Goal: Task Accomplishment & Management: Use online tool/utility

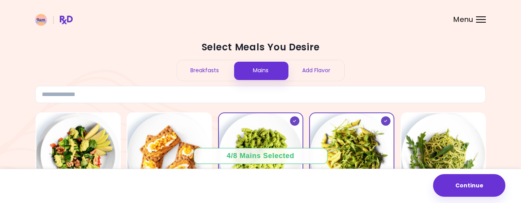
click at [196, 68] on div "Breakfasts" at bounding box center [205, 70] width 56 height 21
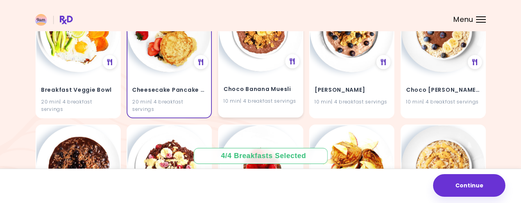
scroll to position [469, 0]
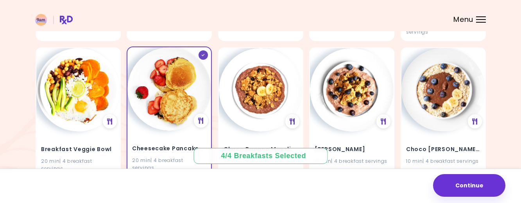
click at [203, 54] on icon at bounding box center [203, 55] width 4 height 2
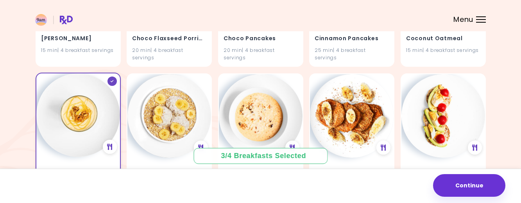
scroll to position [704, 0]
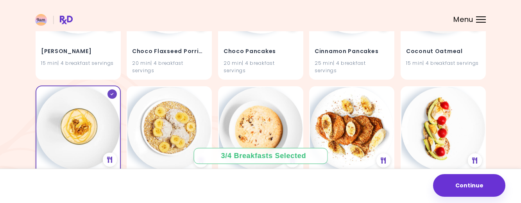
click at [112, 93] on icon at bounding box center [111, 94] width 3 height 2
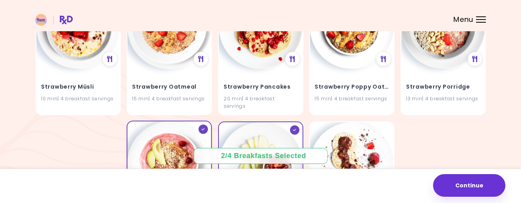
scroll to position [1878, 0]
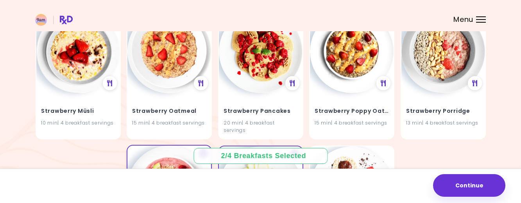
click at [203, 153] on icon at bounding box center [203, 154] width 3 height 2
click at [294, 149] on div at bounding box center [294, 153] width 9 height 9
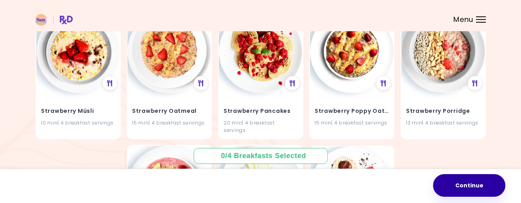
click at [460, 190] on button "Continue" at bounding box center [469, 185] width 72 height 23
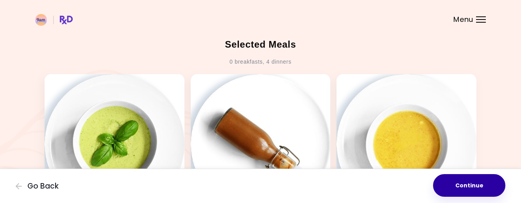
click at [477, 183] on button "Continue" at bounding box center [469, 185] width 72 height 23
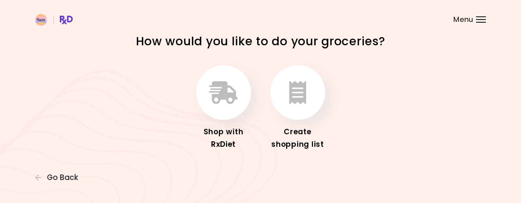
scroll to position [14, 0]
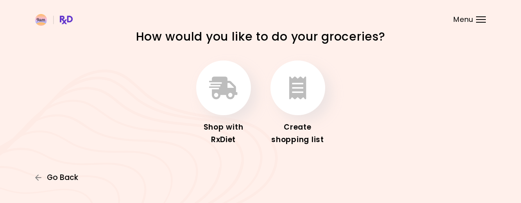
click at [75, 181] on span "Go Back" at bounding box center [62, 178] width 31 height 9
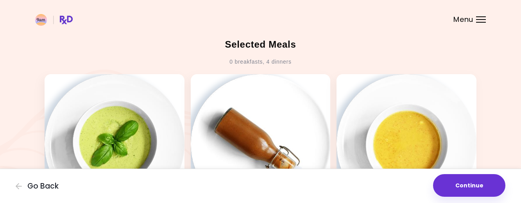
drag, startPoint x: 472, startPoint y: 8, endPoint x: 468, endPoint y: 13, distance: 6.7
click at [468, 13] on header at bounding box center [260, 15] width 521 height 31
click at [468, 22] on span "Menu" at bounding box center [464, 19] width 20 height 7
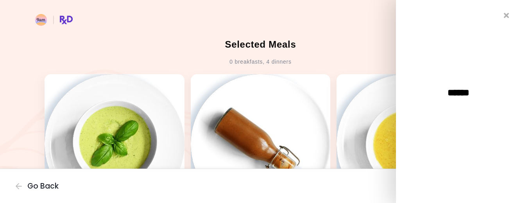
click at [507, 18] on div "******" at bounding box center [458, 101] width 125 height 203
click at [506, 15] on icon "Close" at bounding box center [506, 15] width 7 height 5
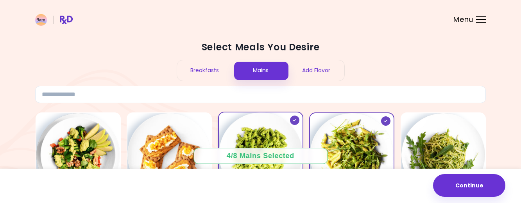
click at [295, 121] on icon at bounding box center [294, 120] width 3 height 2
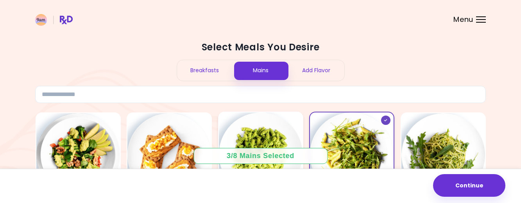
click at [386, 122] on div at bounding box center [385, 120] width 9 height 9
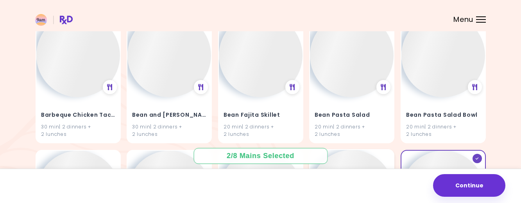
scroll to position [902, 0]
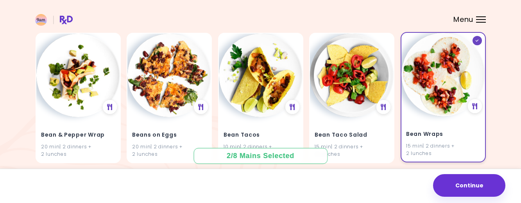
click at [478, 41] on icon at bounding box center [478, 41] width 4 height 2
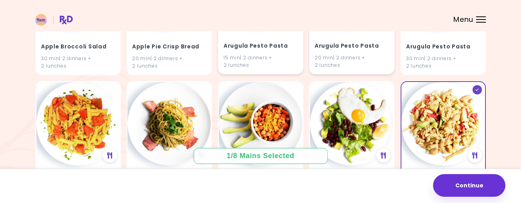
scroll to position [159, 0]
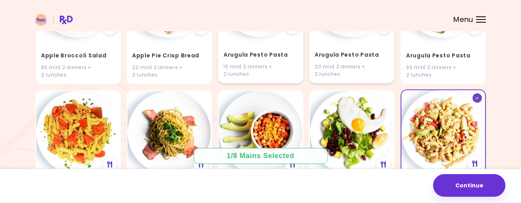
click at [481, 96] on div at bounding box center [476, 97] width 9 height 9
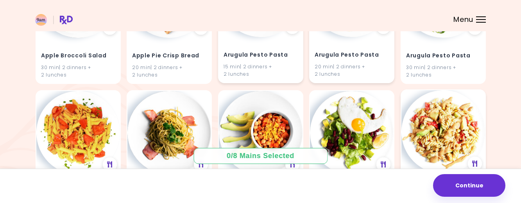
scroll to position [0, 0]
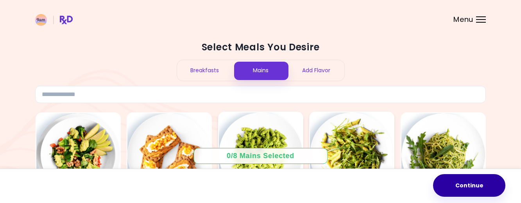
click at [473, 190] on button "Continue" at bounding box center [469, 185] width 72 height 23
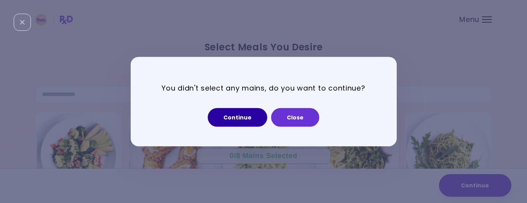
click at [239, 119] on button "Continue" at bounding box center [237, 117] width 59 height 19
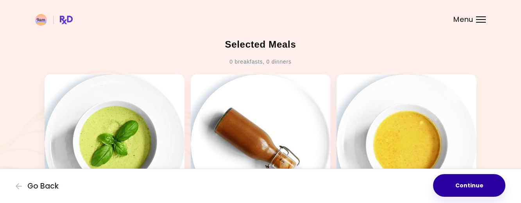
click at [485, 192] on button "Continue" at bounding box center [469, 185] width 72 height 23
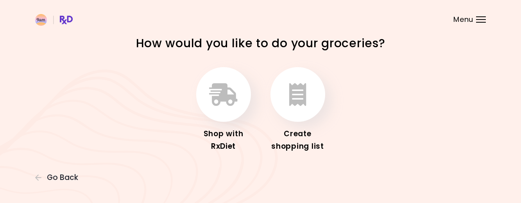
scroll to position [14, 0]
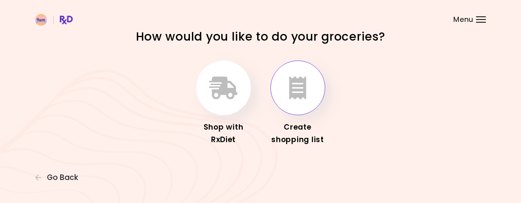
click at [292, 97] on icon "button" at bounding box center [297, 88] width 17 height 23
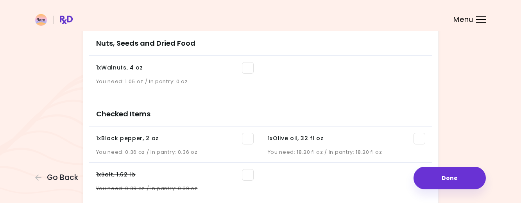
scroll to position [683, 0]
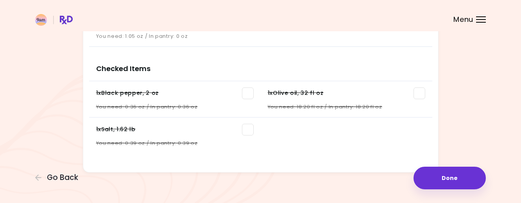
click at [245, 90] on span at bounding box center [248, 94] width 12 height 12
click at [249, 128] on span at bounding box center [248, 130] width 12 height 12
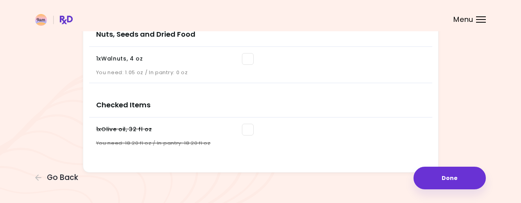
click at [418, 90] on h3 "Checked Items" at bounding box center [260, 101] width 343 height 31
click at [247, 129] on span at bounding box center [248, 130] width 12 height 12
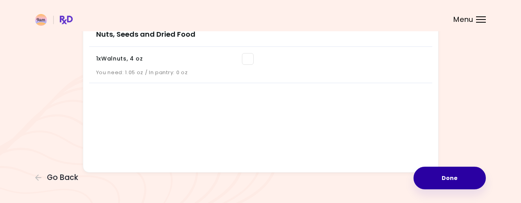
click at [457, 180] on button "Done" at bounding box center [450, 178] width 72 height 23
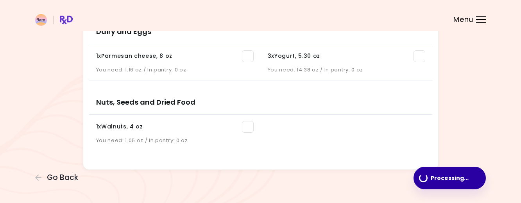
scroll to position [612, 0]
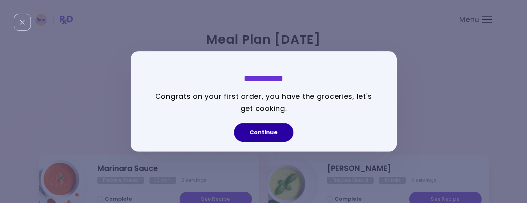
click at [261, 132] on button "Continue" at bounding box center [263, 133] width 59 height 19
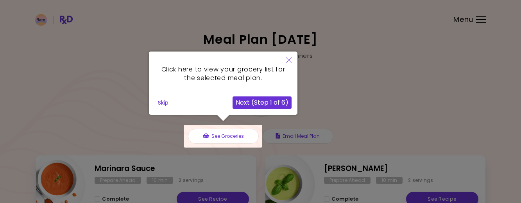
click at [289, 59] on icon "Close" at bounding box center [288, 59] width 5 height 5
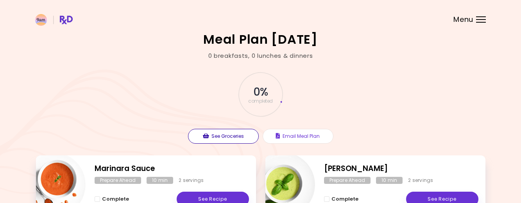
click at [224, 138] on button "See Groceries" at bounding box center [223, 136] width 71 height 15
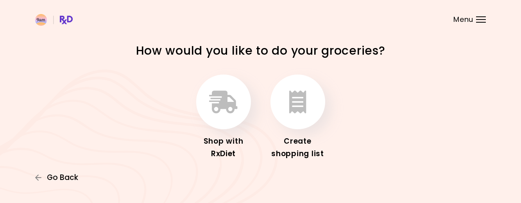
click at [61, 174] on span "Go Back" at bounding box center [62, 178] width 31 height 9
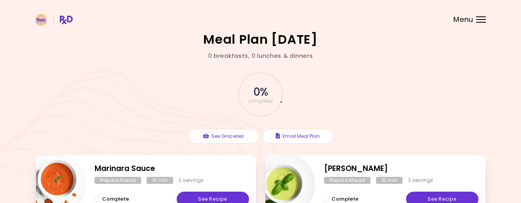
click at [462, 20] on span "Menu" at bounding box center [464, 19] width 20 height 7
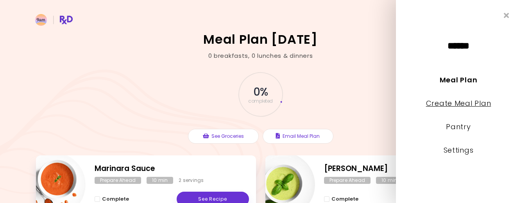
click at [465, 102] on link "Create Meal Plan" at bounding box center [458, 104] width 65 height 10
